Goal: Find specific page/section: Find specific page/section

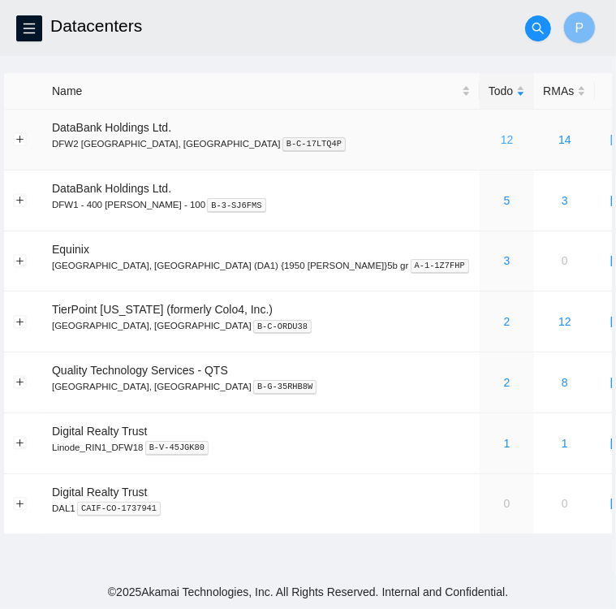
click at [501, 134] on link "12" at bounding box center [507, 139] width 13 height 13
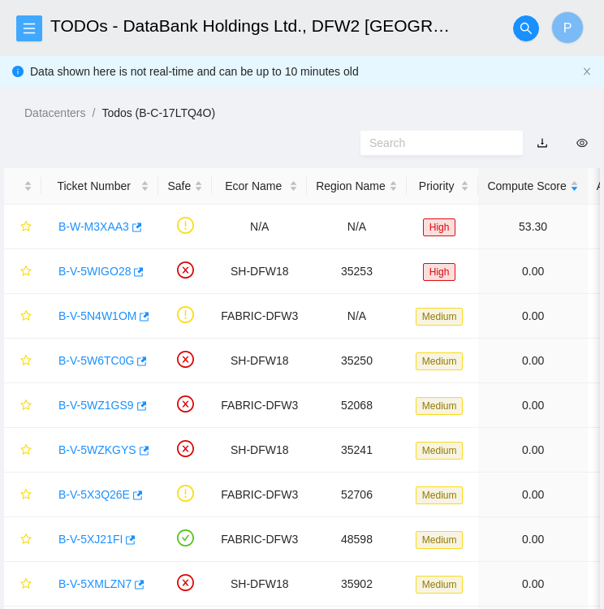
click at [29, 24] on icon "menu" at bounding box center [29, 28] width 11 height 11
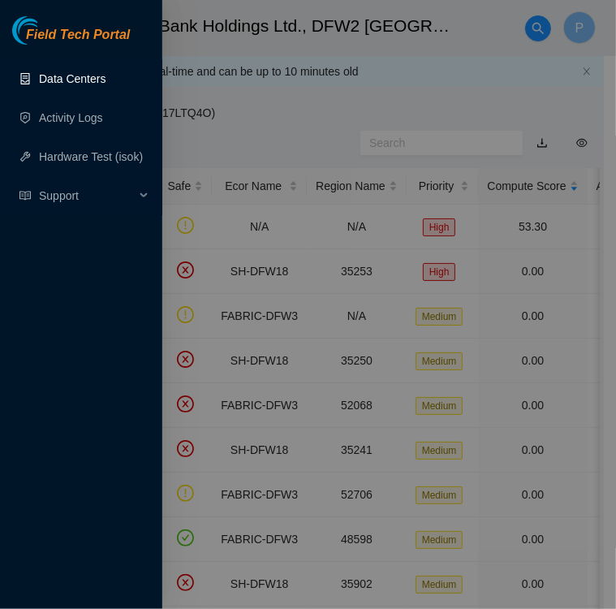
click at [78, 82] on link "Data Centers" at bounding box center [72, 78] width 67 height 13
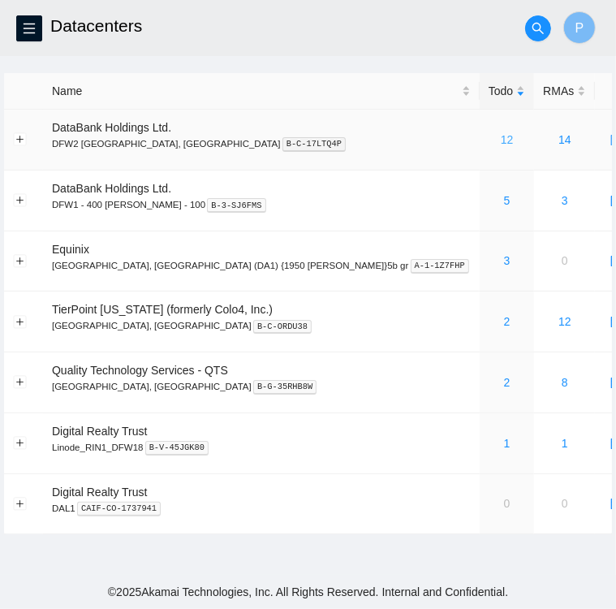
click at [501, 140] on link "12" at bounding box center [507, 139] width 13 height 13
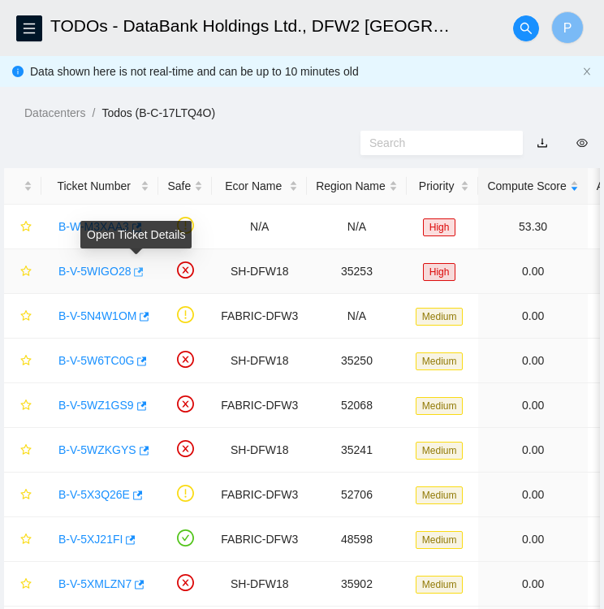
click at [136, 275] on icon "button" at bounding box center [137, 271] width 11 height 11
